Goal: Information Seeking & Learning: Learn about a topic

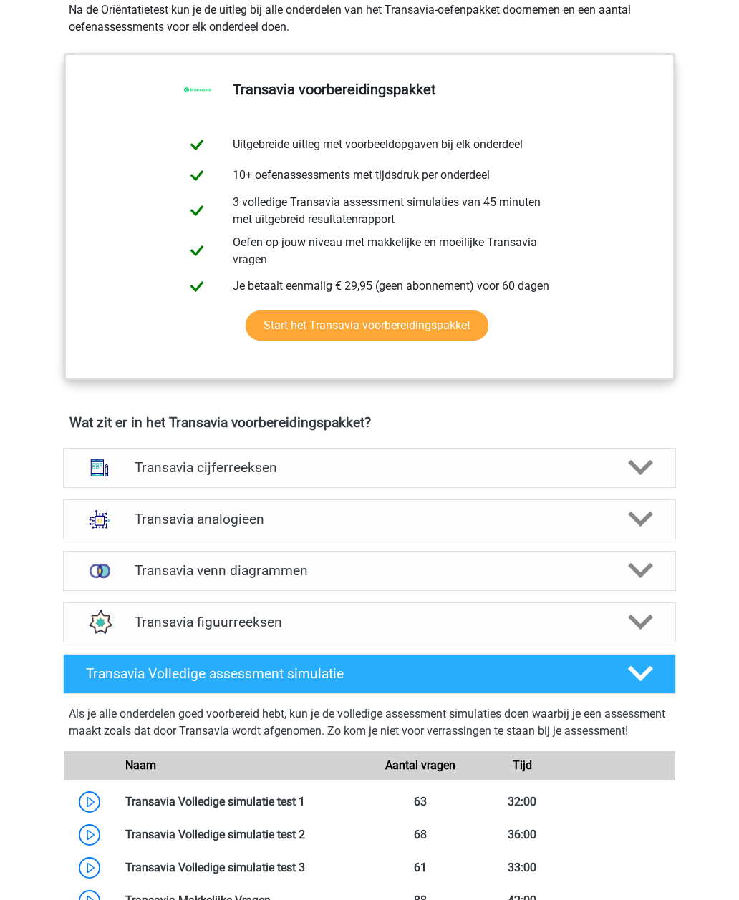
scroll to position [662, 0]
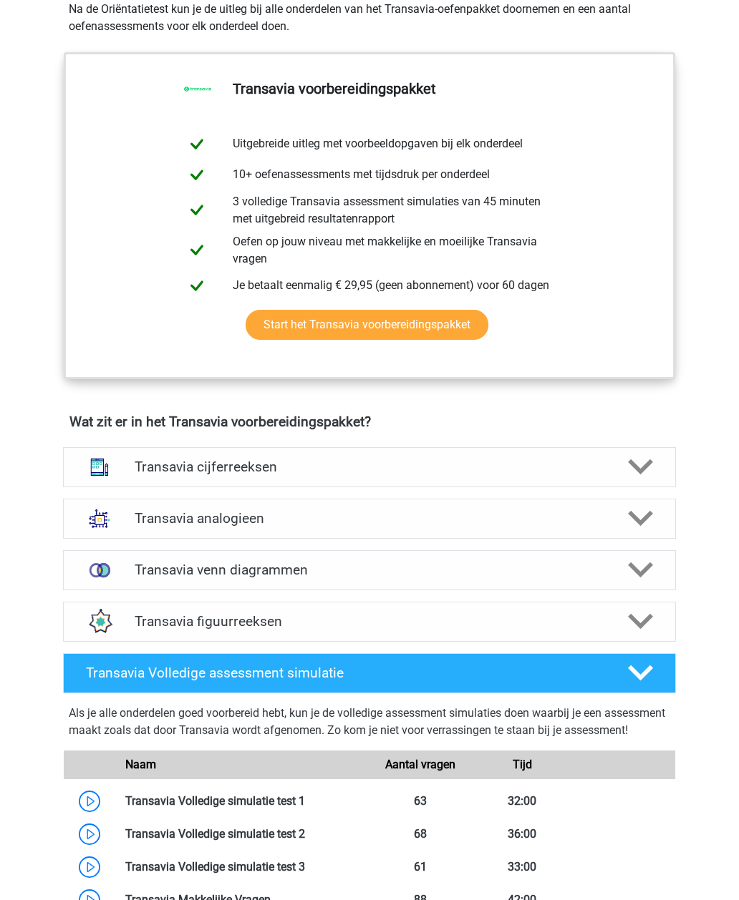
click at [626, 474] on div at bounding box center [639, 467] width 49 height 25
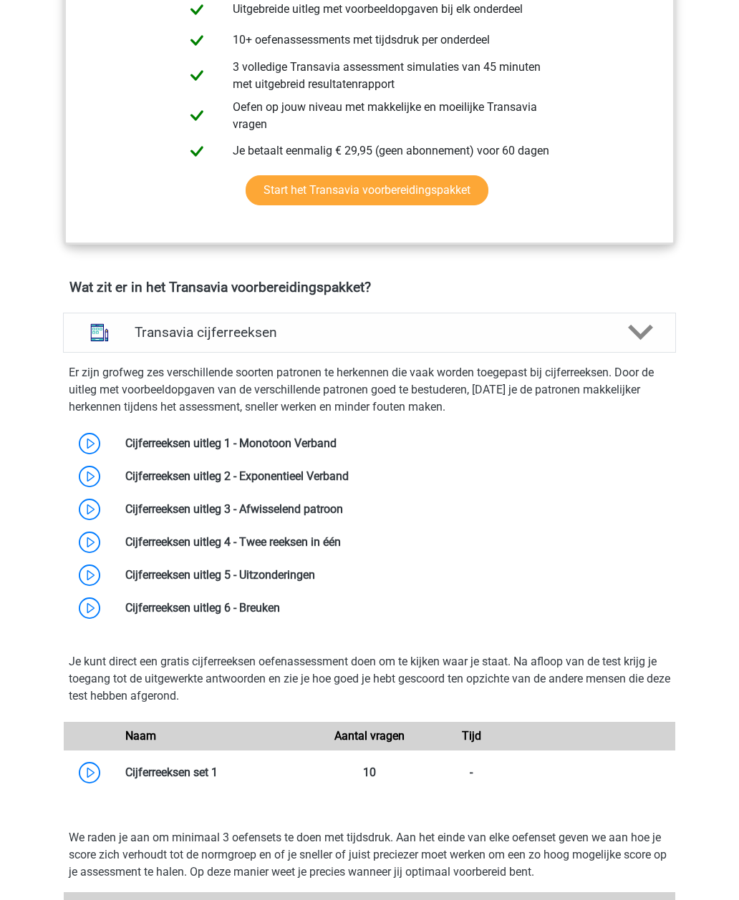
scroll to position [797, 0]
click at [336, 438] on link at bounding box center [336, 444] width 0 height 14
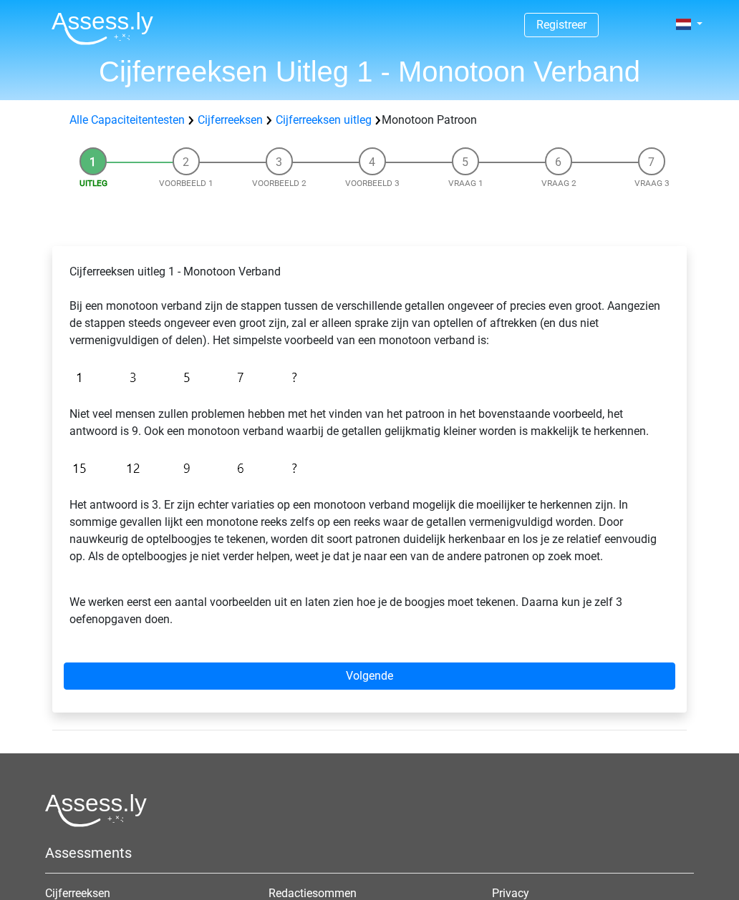
click at [374, 681] on link "Volgende" at bounding box center [369, 676] width 611 height 27
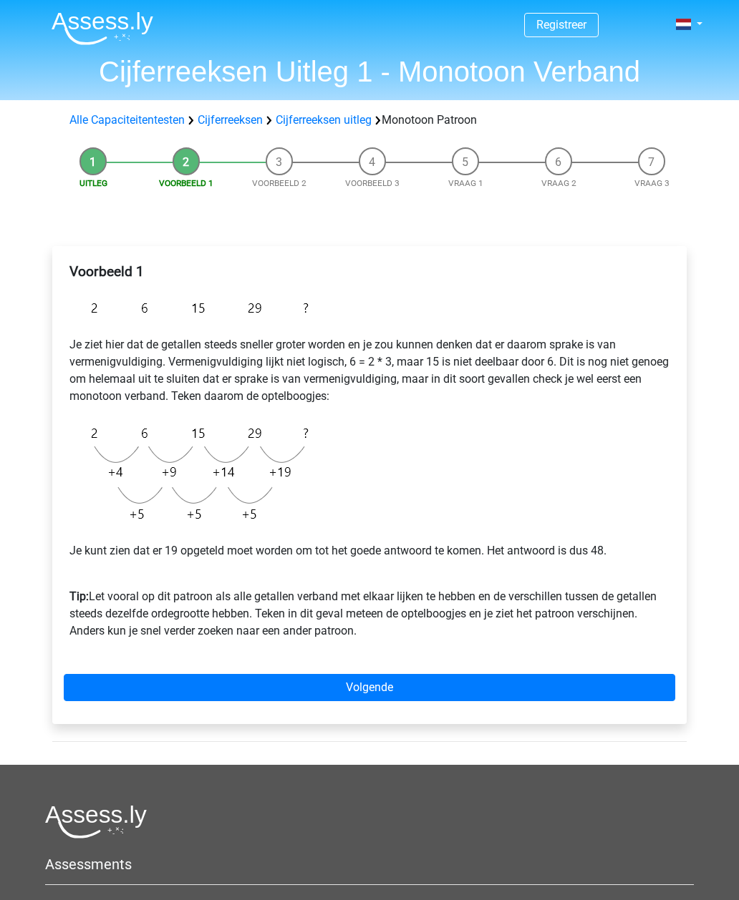
click at [376, 686] on link "Volgende" at bounding box center [369, 687] width 611 height 27
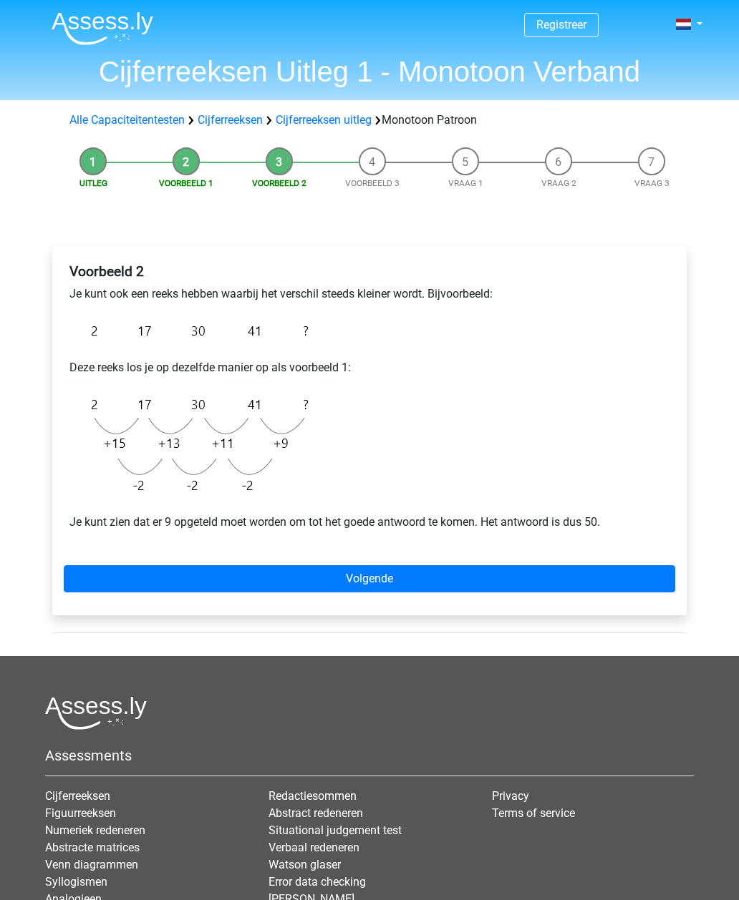
click at [392, 581] on link "Volgende" at bounding box center [369, 578] width 611 height 27
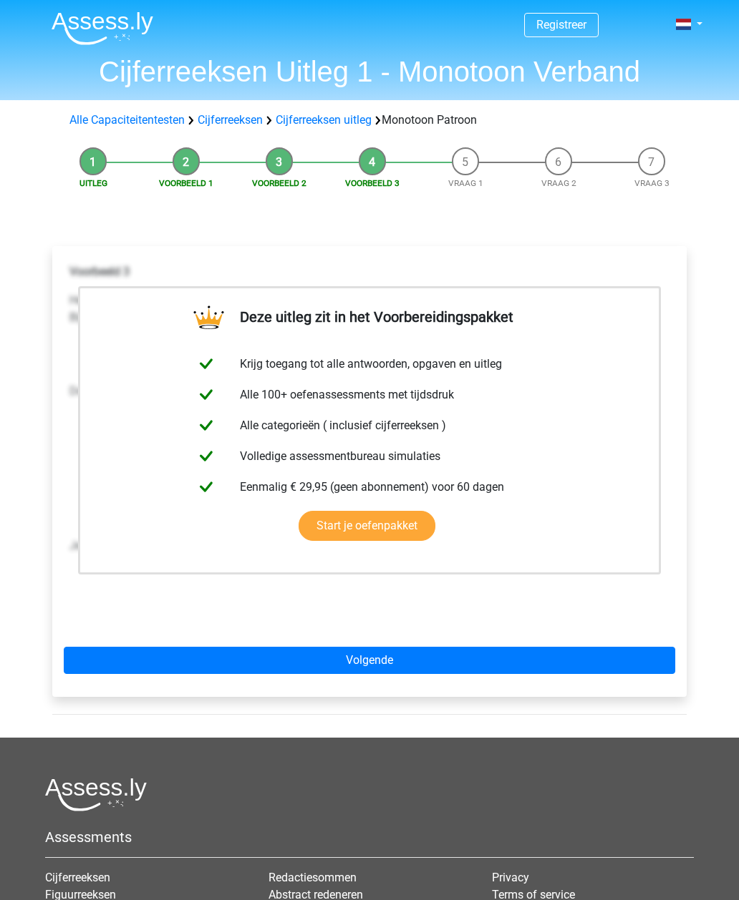
click at [386, 647] on link "Volgende" at bounding box center [369, 660] width 611 height 27
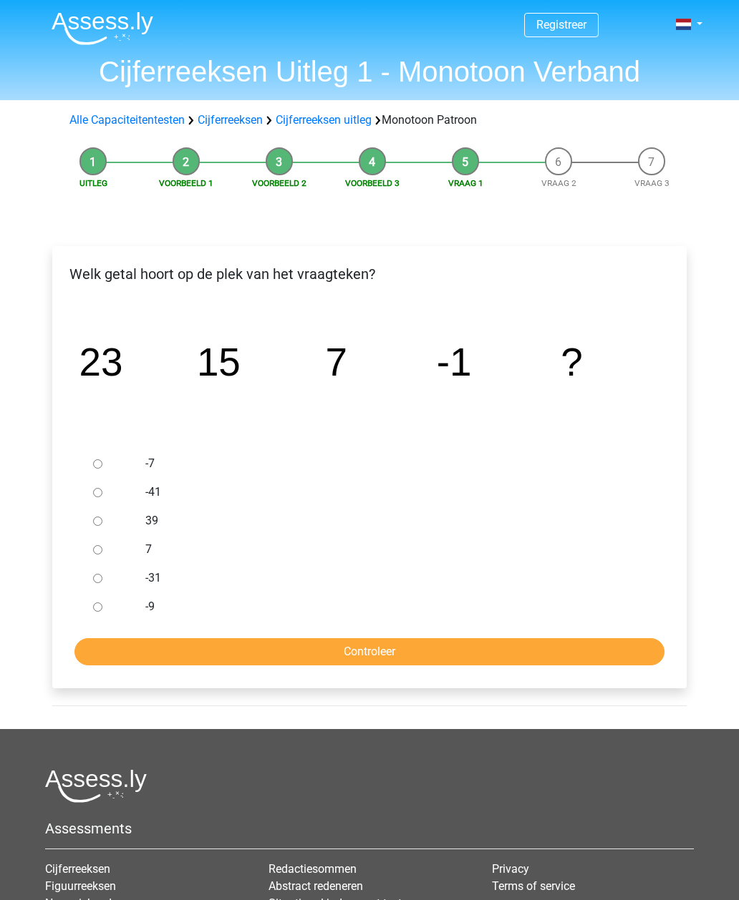
click at [102, 608] on input "-9" at bounding box center [97, 607] width 9 height 9
radio input "true"
click at [376, 656] on input "Controleer" at bounding box center [369, 651] width 590 height 27
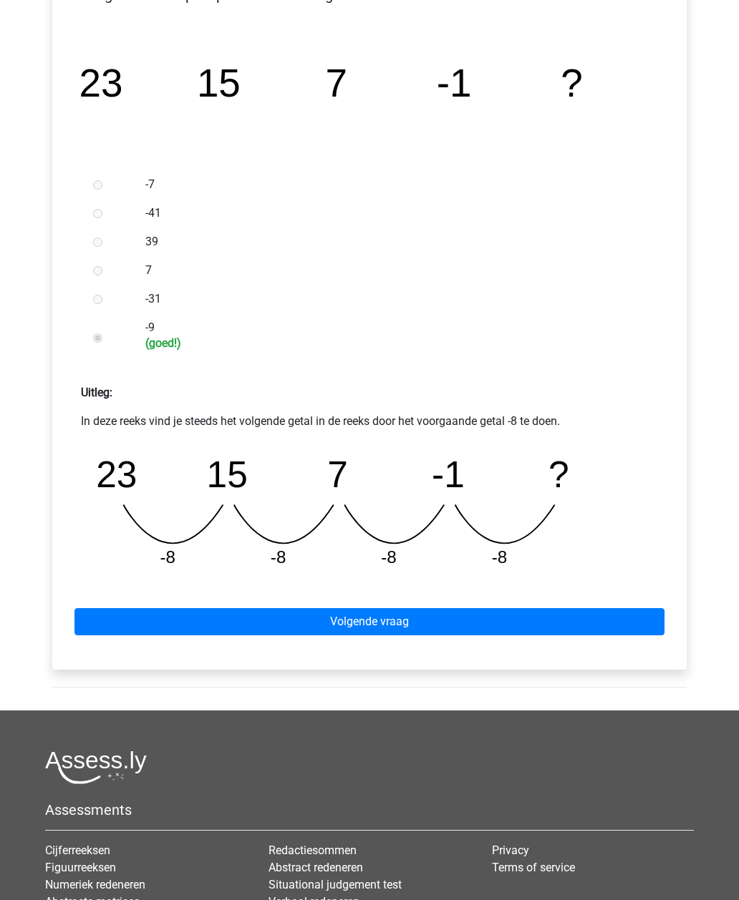
scroll to position [281, 0]
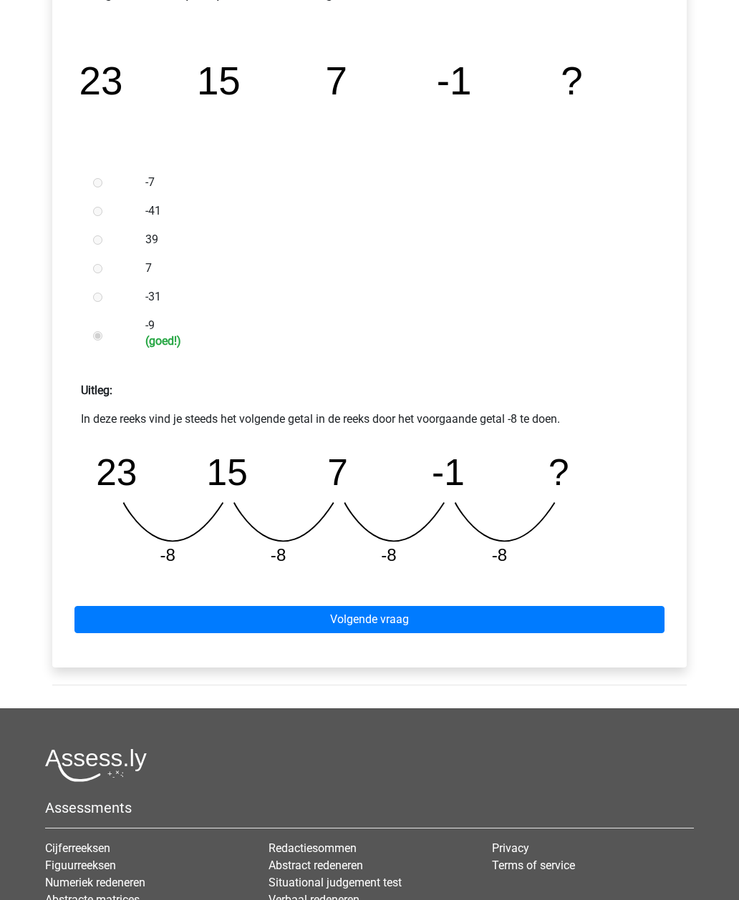
click at [422, 618] on link "Volgende vraag" at bounding box center [369, 620] width 590 height 27
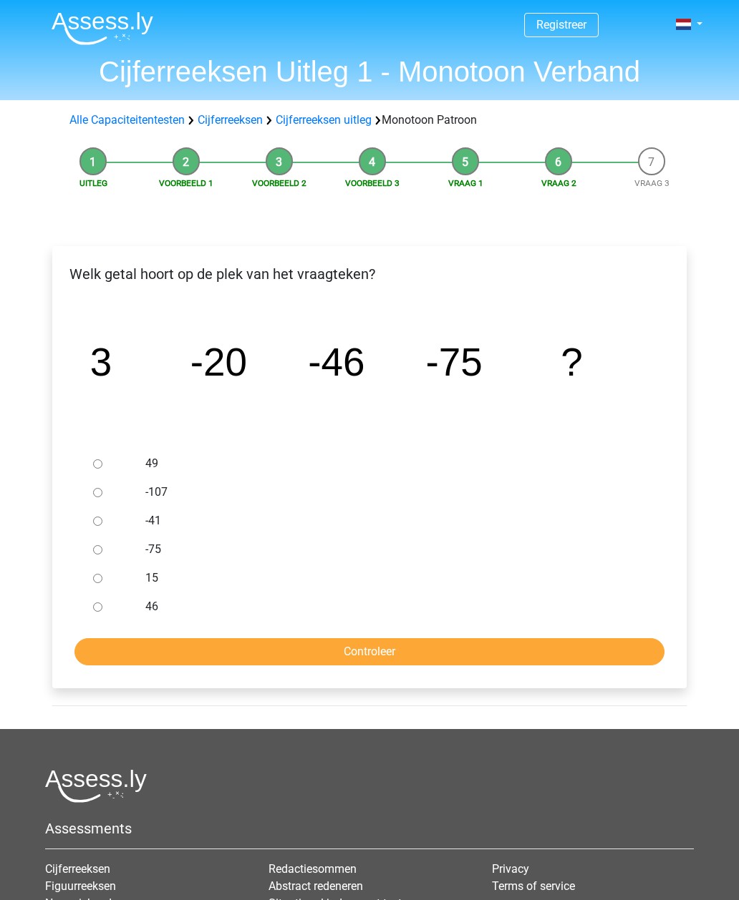
click at [110, 492] on div at bounding box center [110, 492] width 47 height 29
click at [102, 497] on input "-107" at bounding box center [97, 492] width 9 height 9
radio input "true"
click at [352, 652] on input "Controleer" at bounding box center [369, 651] width 590 height 27
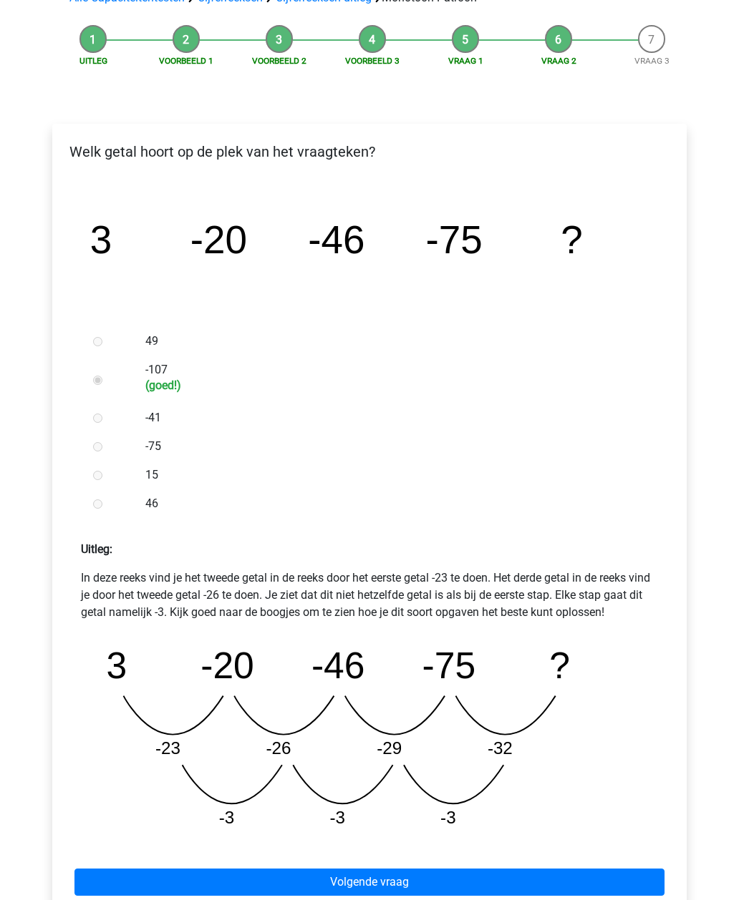
scroll to position [143, 0]
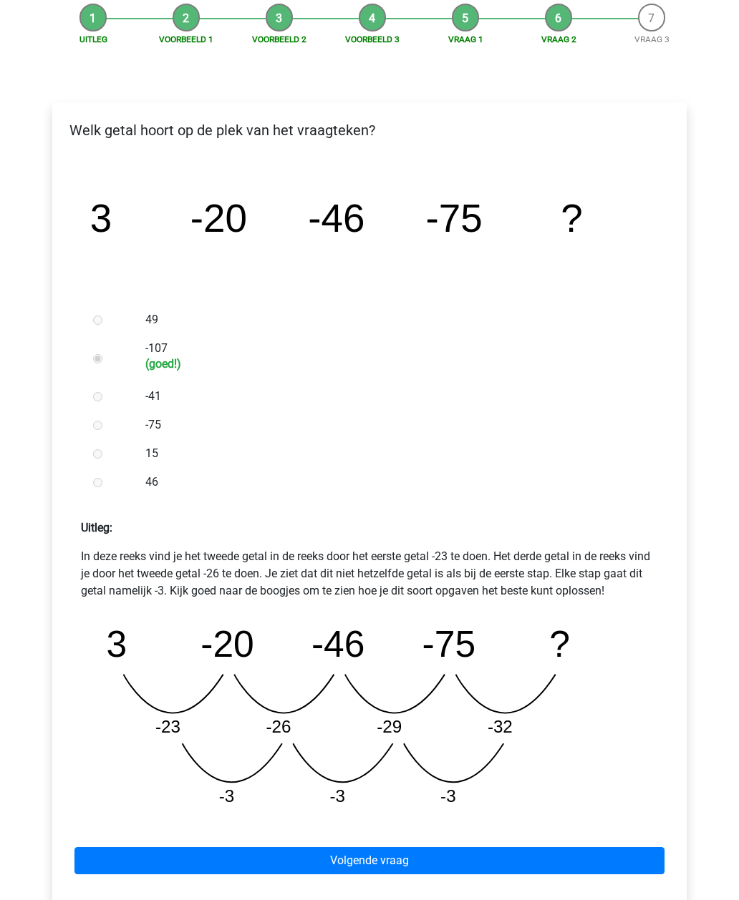
click at [380, 856] on link "Volgende vraag" at bounding box center [369, 861] width 590 height 27
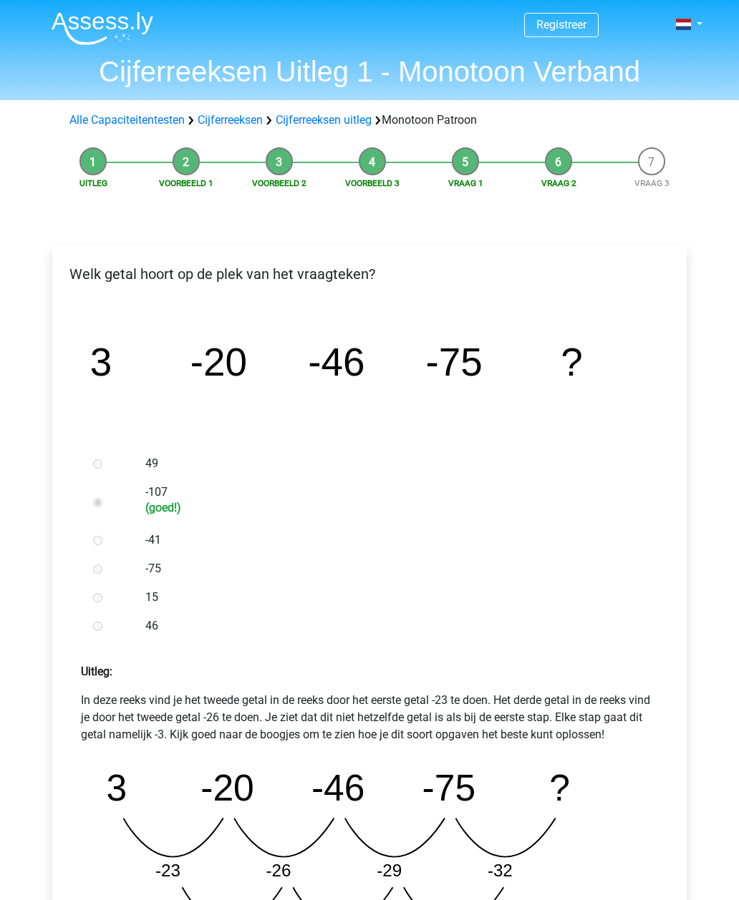
scroll to position [193, 0]
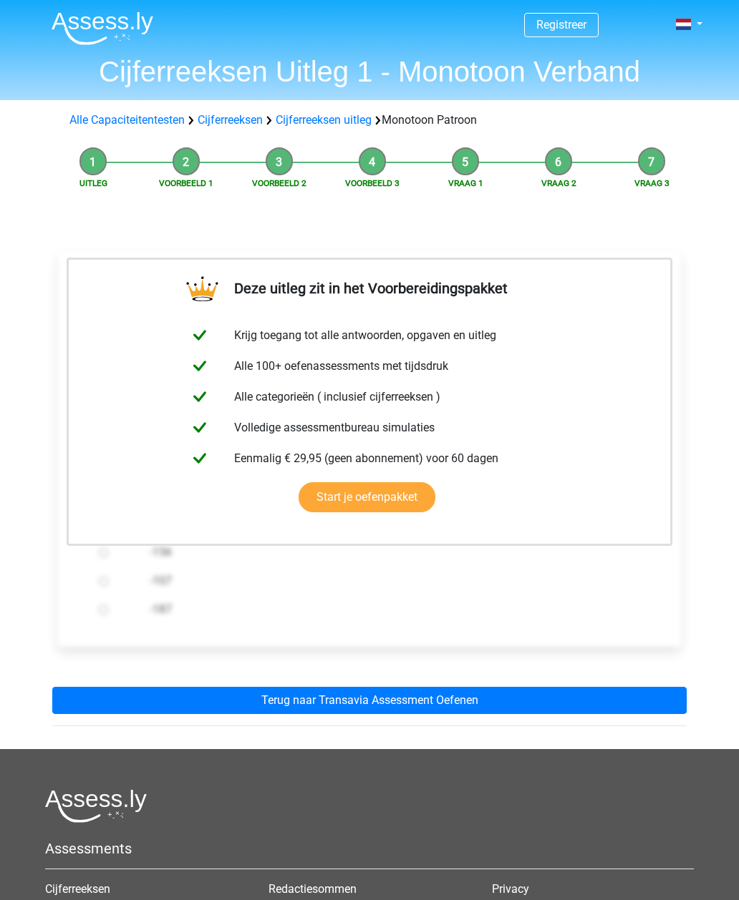
click at [371, 693] on link "Terug naar Transavia Assessment Oefenen" at bounding box center [369, 700] width 634 height 27
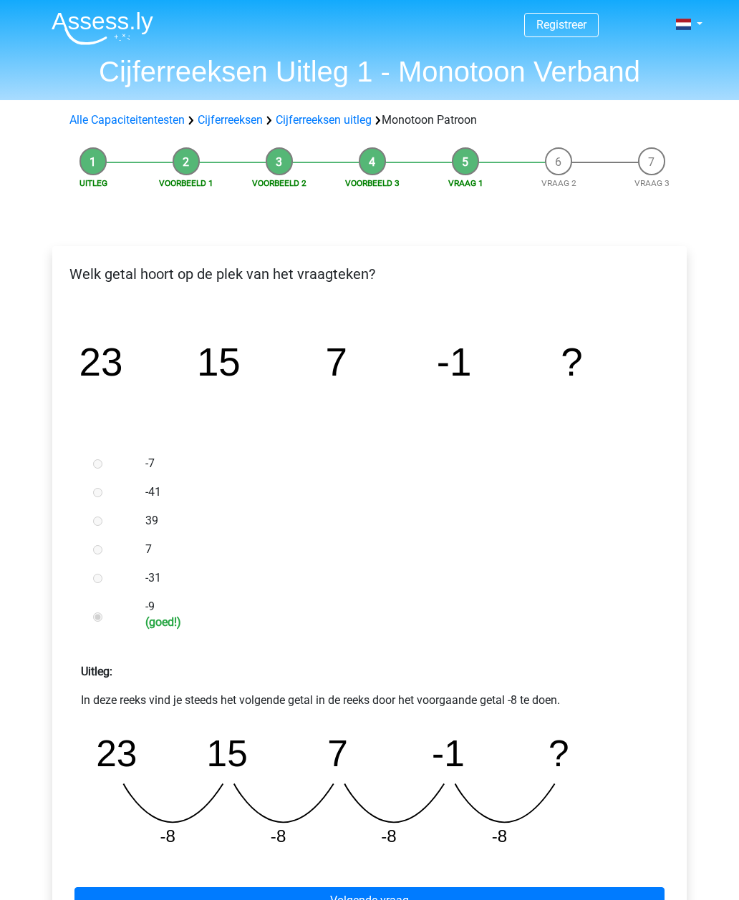
scroll to position [331, 0]
